Goal: Transaction & Acquisition: Subscribe to service/newsletter

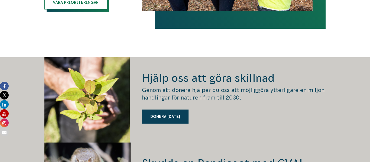
scroll to position [850, 0]
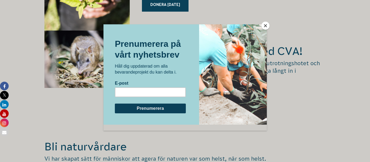
click at [259, 29] on div at bounding box center [233, 74] width 68 height 100
click at [267, 26] on button "Nära" at bounding box center [265, 26] width 8 height 8
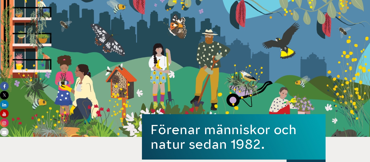
scroll to position [0, 0]
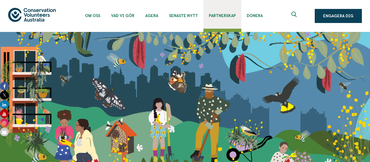
click at [209, 9] on link "Partnerskap" at bounding box center [222, 14] width 38 height 29
click at [238, 9] on link "Partnerskap" at bounding box center [222, 14] width 38 height 29
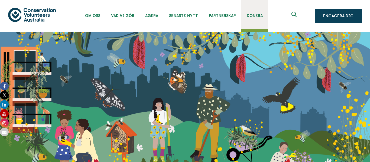
click at [248, 11] on link "Donera" at bounding box center [254, 14] width 27 height 29
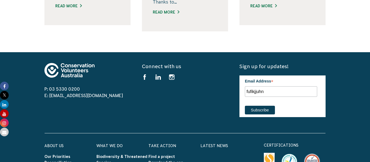
scroll to position [699, 0]
type input "f"
